Goal: Transaction & Acquisition: Purchase product/service

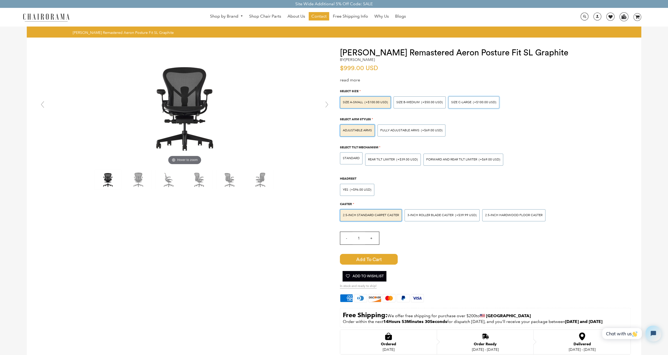
click at [471, 103] on div "SIZE C-LARGE (+$100.00 USD)" at bounding box center [473, 102] width 45 height 3
click at [0, 0] on input "SIZE C-LARGE (+$100.00 USD)" at bounding box center [0, 0] width 0 height 0
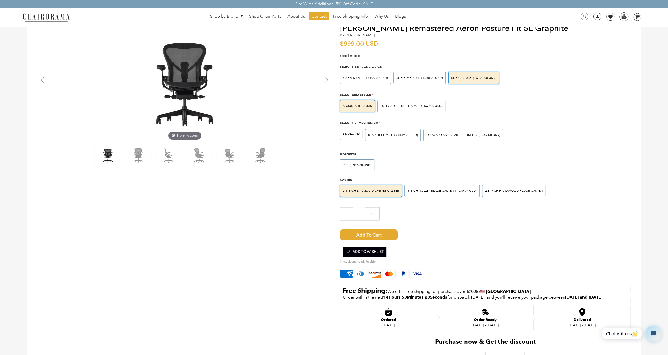
scroll to position [26, 0]
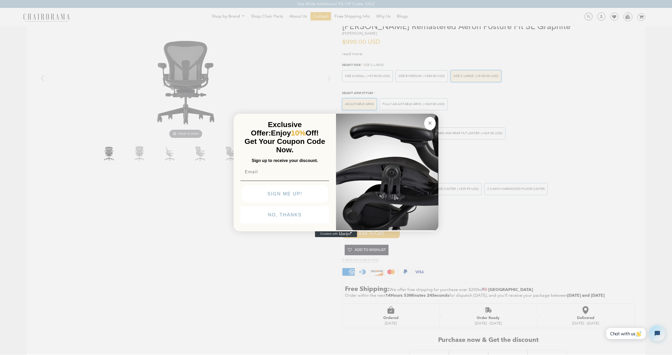
click at [428, 123] on circle "Close dialog" at bounding box center [430, 123] width 6 height 6
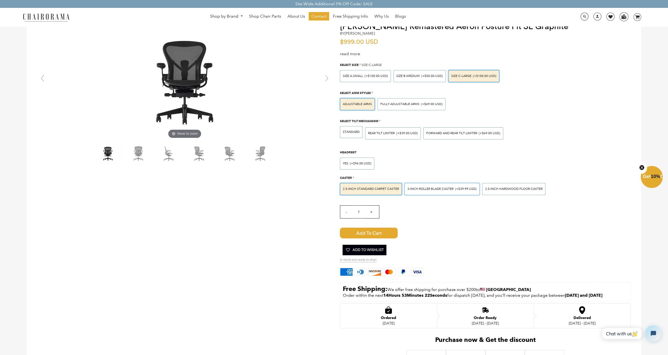
click at [421, 186] on div "3-inch Roller Blade Caster (+$39.99 USD)" at bounding box center [442, 189] width 75 height 12
click at [0, 0] on input "3-inch Roller Blade Caster (+$39.99 USD)" at bounding box center [0, 0] width 0 height 0
click at [398, 188] on span "2.5-inch Standard Carpet Caster" at bounding box center [371, 189] width 56 height 4
click at [0, 0] on input "2.5-inch Standard Carpet Caster" at bounding box center [0, 0] width 0 height 0
click at [458, 189] on span "(+$39.99 USD)" at bounding box center [466, 188] width 22 height 3
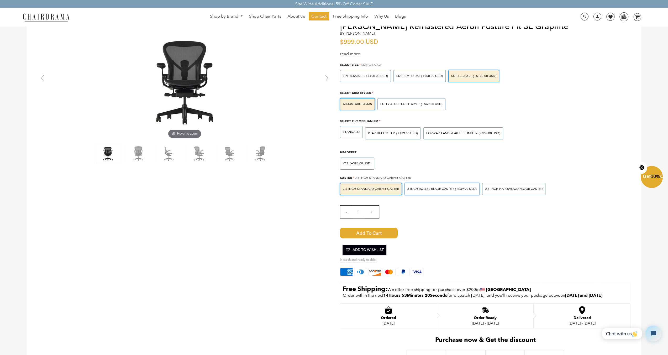
click at [0, 0] on input "3-inch Roller Blade Caster (+$39.99 USD)" at bounding box center [0, 0] width 0 height 0
click at [519, 187] on span "2.5-inch Hardwood Floor Caster" at bounding box center [513, 189] width 57 height 4
click at [0, 0] on input "2.5-inch Hardwood Floor Caster" at bounding box center [0, 0] width 0 height 0
click at [380, 188] on span "2.5-inch Standard Carpet Caster" at bounding box center [371, 189] width 56 height 4
click at [0, 0] on input "2.5-inch Standard Carpet Caster" at bounding box center [0, 0] width 0 height 0
